Goal: Register for event/course

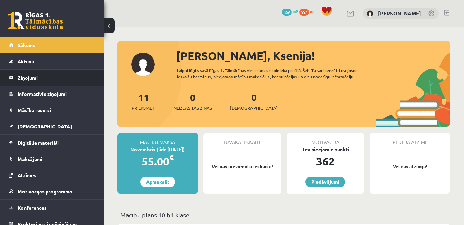
click at [35, 79] on legend "Ziņojumi 0" at bounding box center [56, 77] width 77 height 16
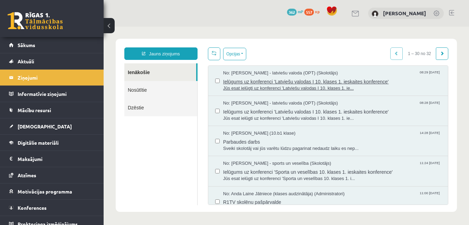
click at [254, 81] on span "Ielūgums uz konferenci 'Latviešu valodas I 10. klases 1. ieskaites konference'" at bounding box center [332, 80] width 218 height 9
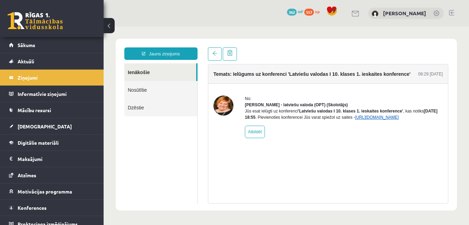
click at [387, 120] on link "[URL][DOMAIN_NAME]" at bounding box center [377, 117] width 44 height 5
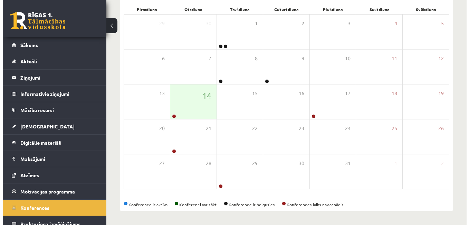
scroll to position [133, 0]
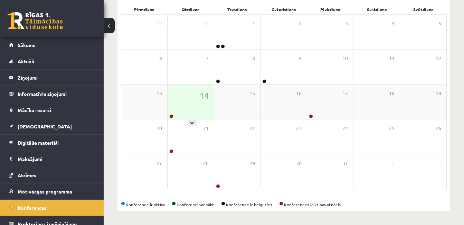
click at [173, 114] on div at bounding box center [171, 116] width 7 height 5
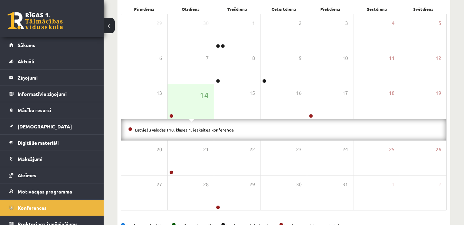
click at [181, 130] on link "Latviešu valodas I 10. klases 1. ieskaites konference" at bounding box center [184, 130] width 99 height 6
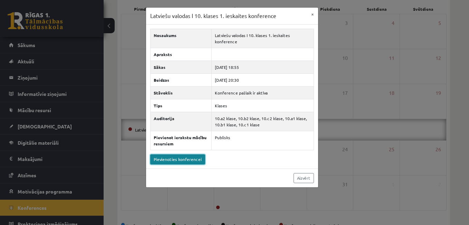
click at [181, 158] on link "Pievienoties konferencei" at bounding box center [177, 159] width 55 height 10
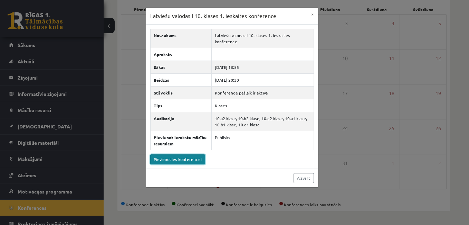
click at [185, 160] on link "Pievienoties konferencei" at bounding box center [177, 159] width 55 height 10
